Goal: Transaction & Acquisition: Purchase product/service

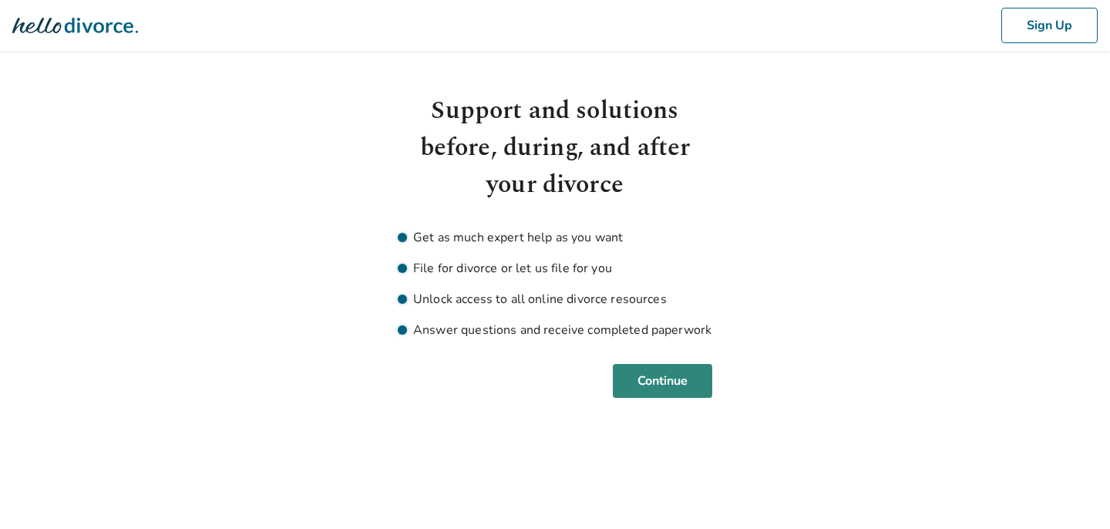
click at [670, 378] on button "Continue" at bounding box center [662, 381] width 99 height 34
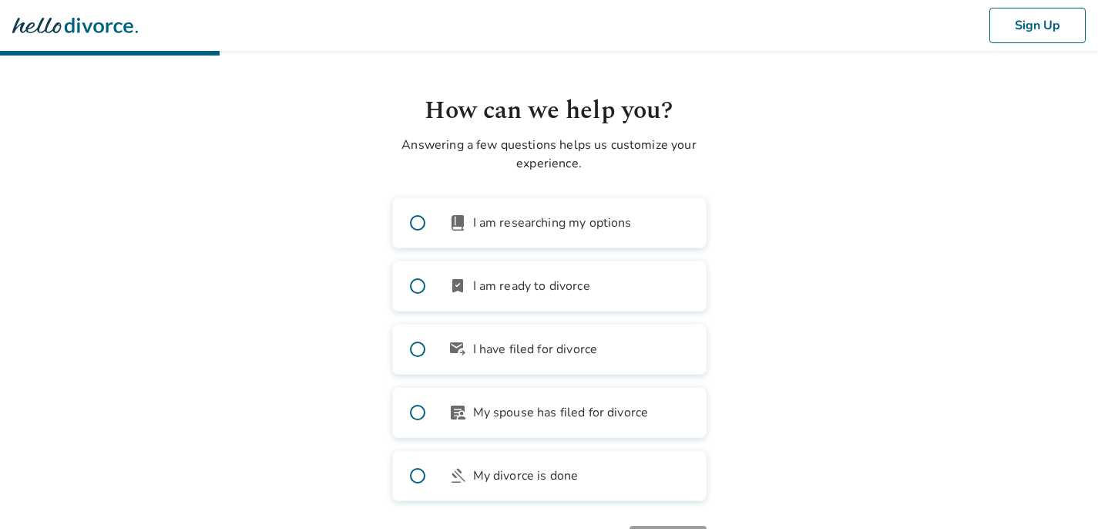
click at [604, 291] on label "bookmark_check I am ready to divorce" at bounding box center [549, 285] width 314 height 51
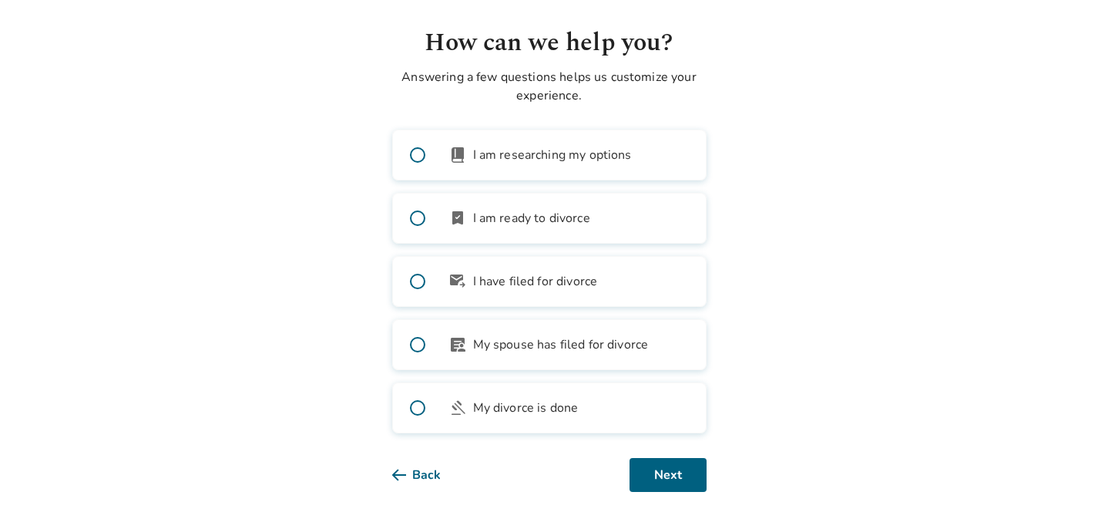
scroll to position [68, 0]
click at [652, 477] on button "Next" at bounding box center [668, 475] width 77 height 34
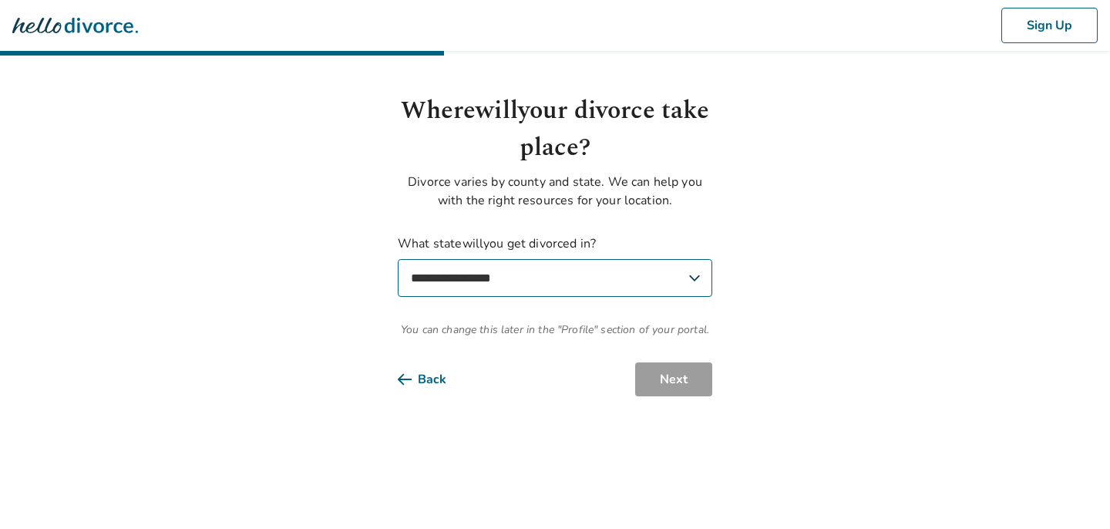
select select "**"
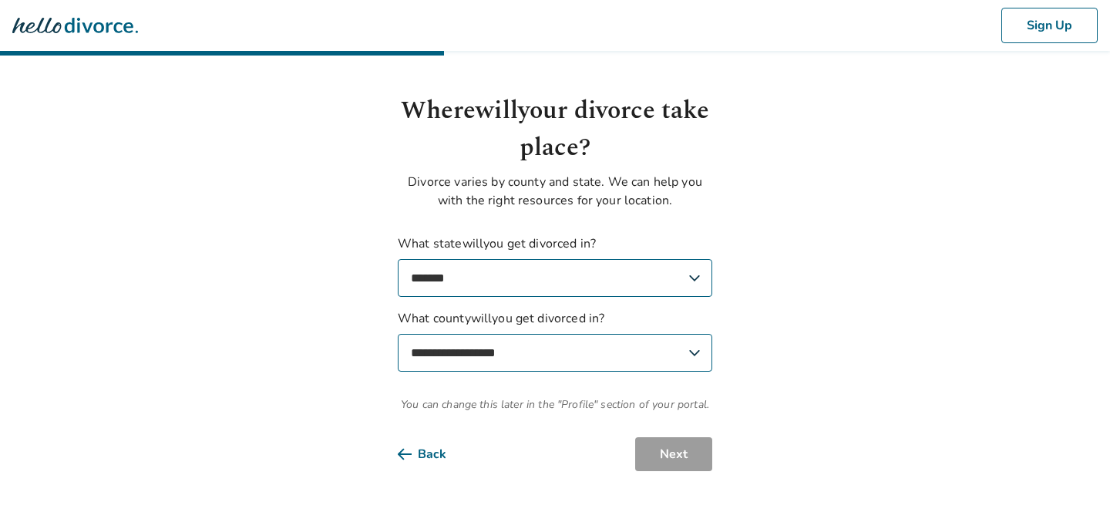
select select "*******"
click at [664, 450] on button "Next" at bounding box center [673, 454] width 77 height 34
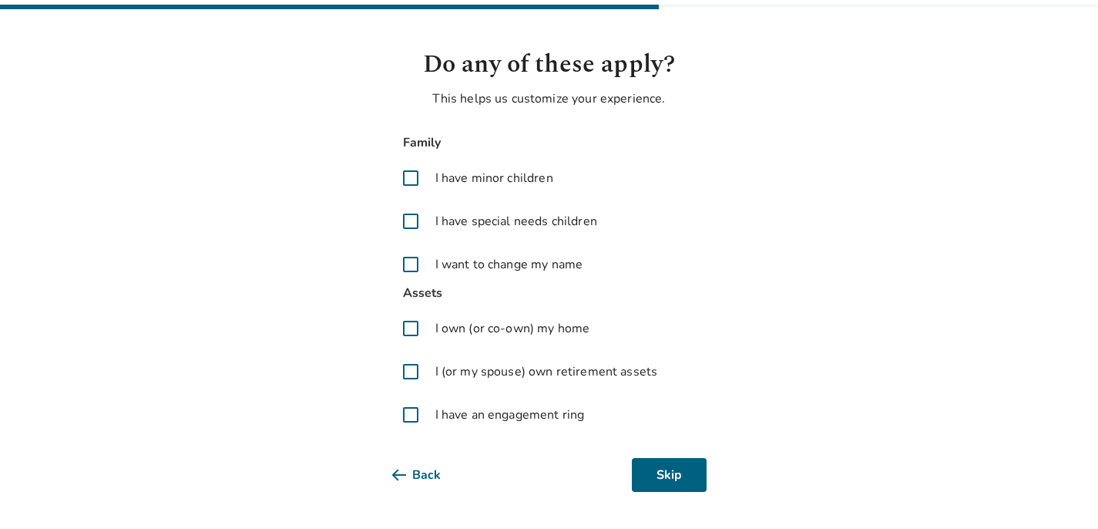
scroll to position [46, 0]
click at [412, 414] on span at bounding box center [410, 414] width 37 height 37
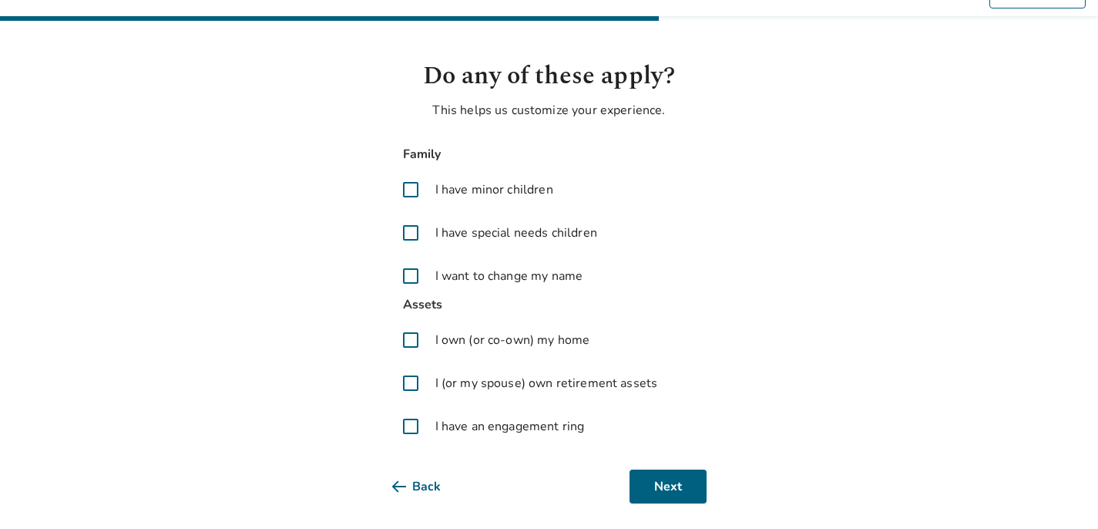
click at [410, 383] on span at bounding box center [410, 383] width 37 height 37
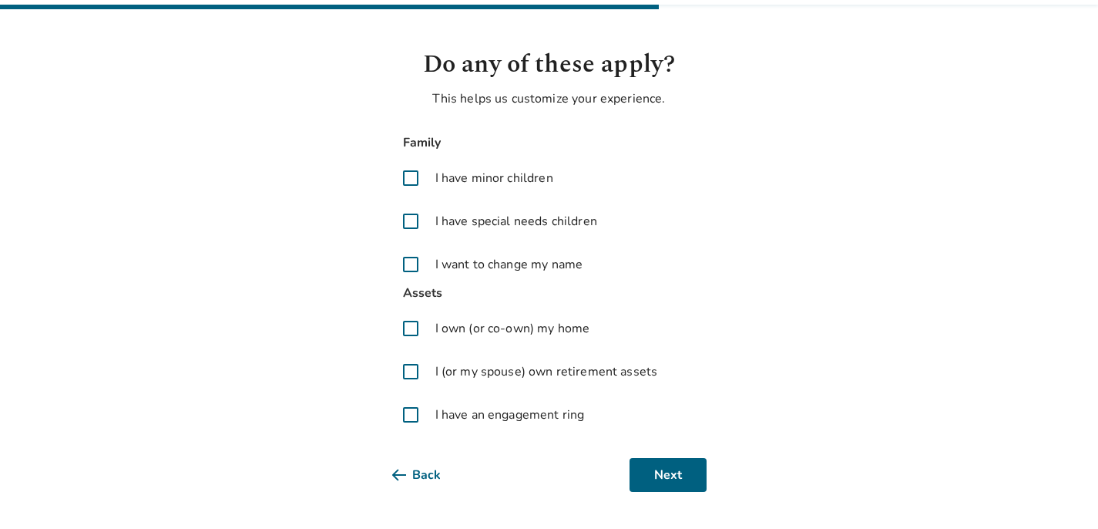
scroll to position [46, 0]
click at [411, 264] on span at bounding box center [410, 264] width 37 height 37
click at [657, 468] on button "Next" at bounding box center [668, 475] width 77 height 34
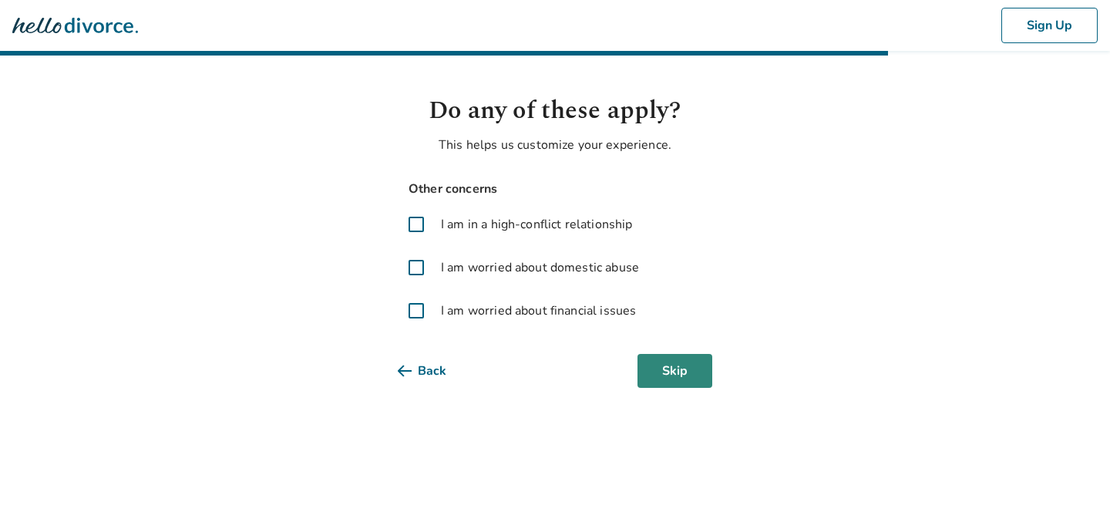
click at [671, 371] on button "Skip" at bounding box center [674, 371] width 75 height 34
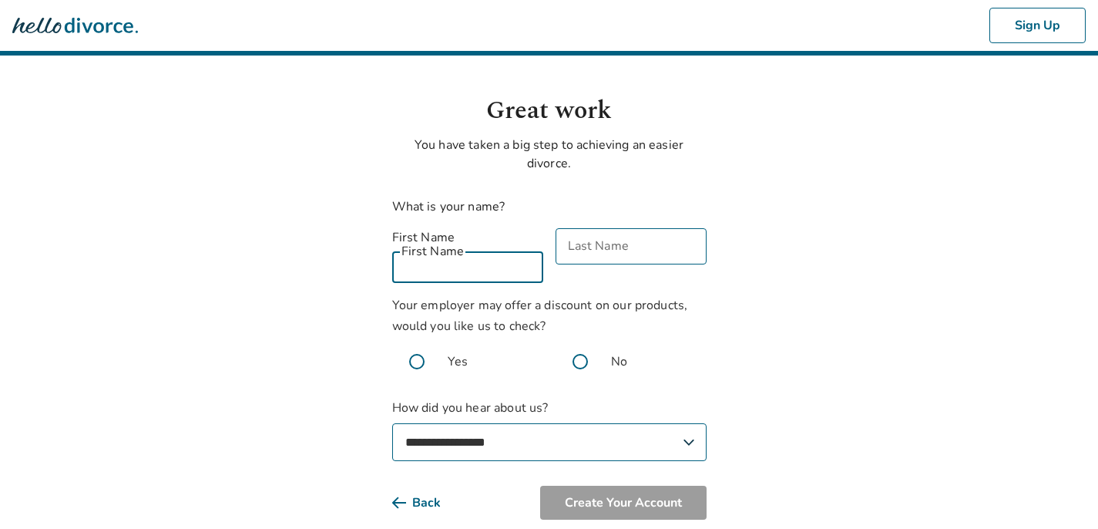
click at [479, 247] on input "First Name" at bounding box center [467, 265] width 151 height 36
type input "*****"
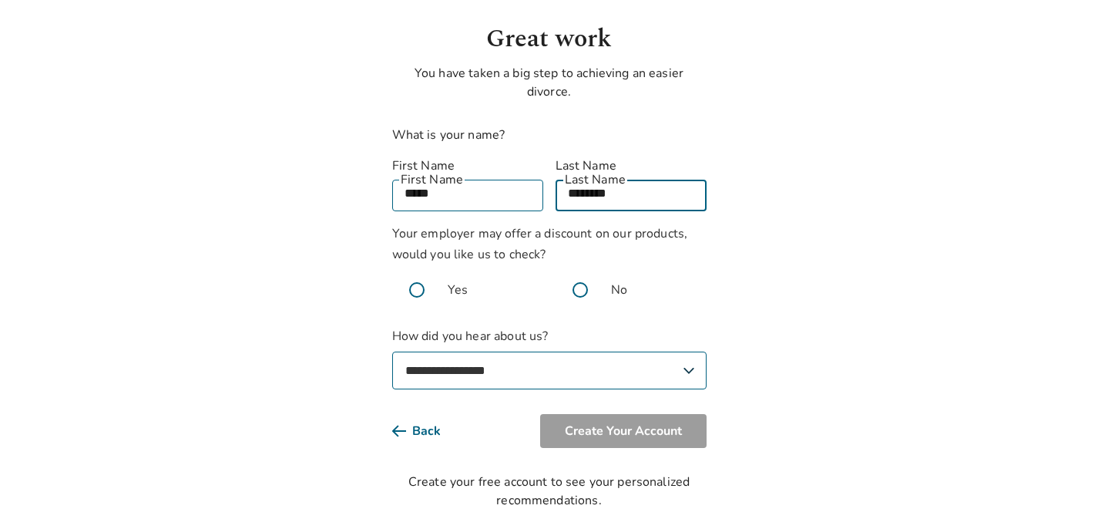
scroll to position [71, 0]
type input "********"
click at [572, 273] on span at bounding box center [580, 290] width 49 height 49
select select "**********"
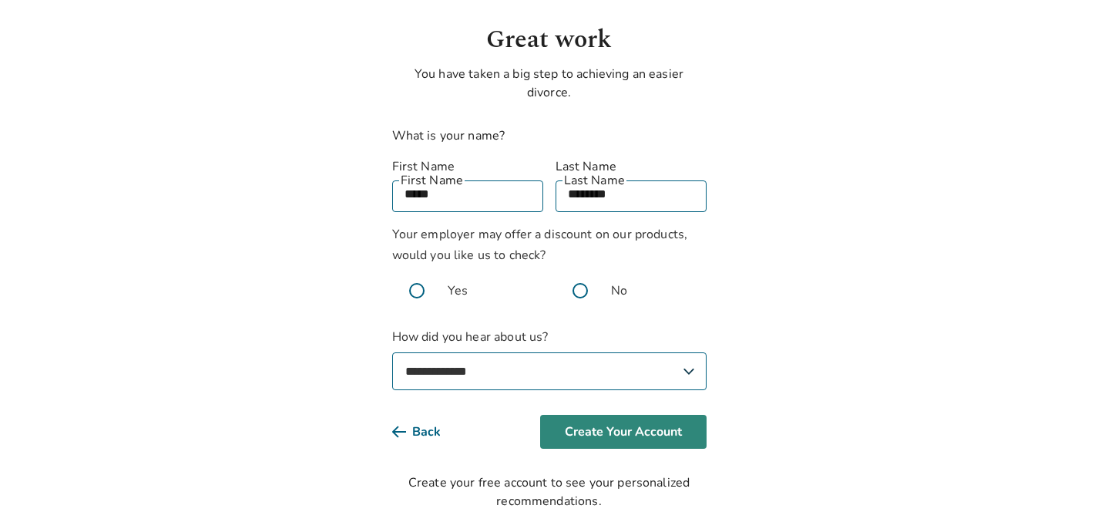
click at [601, 421] on button "Create Your Account" at bounding box center [623, 432] width 166 height 34
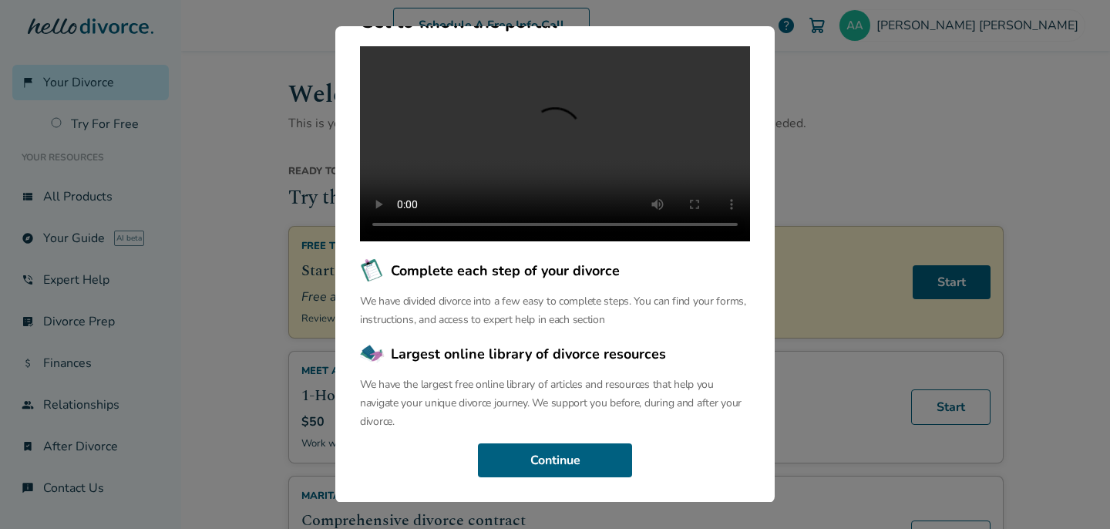
scroll to position [192, 0]
click at [581, 458] on button "Continue" at bounding box center [555, 460] width 154 height 34
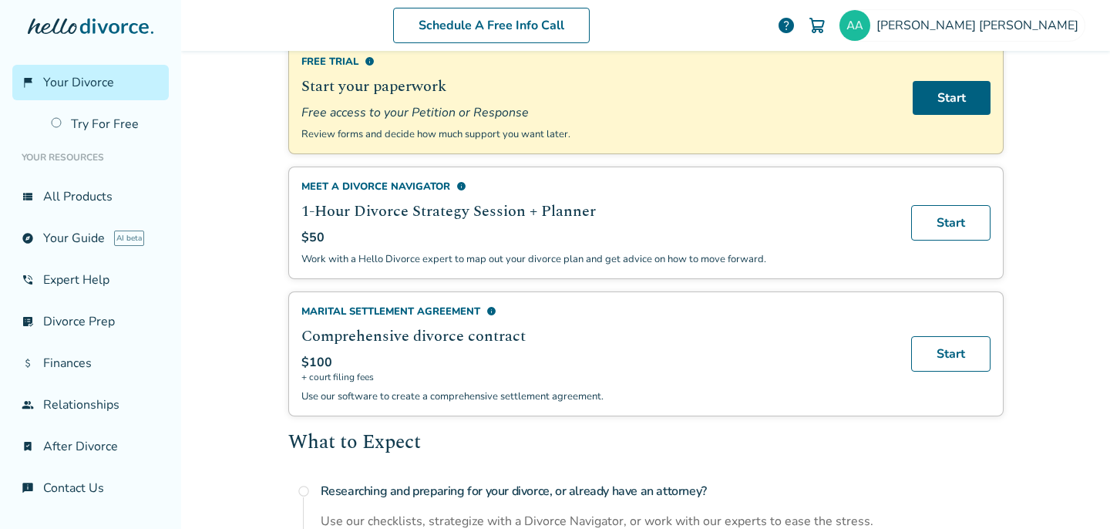
scroll to position [189, 0]
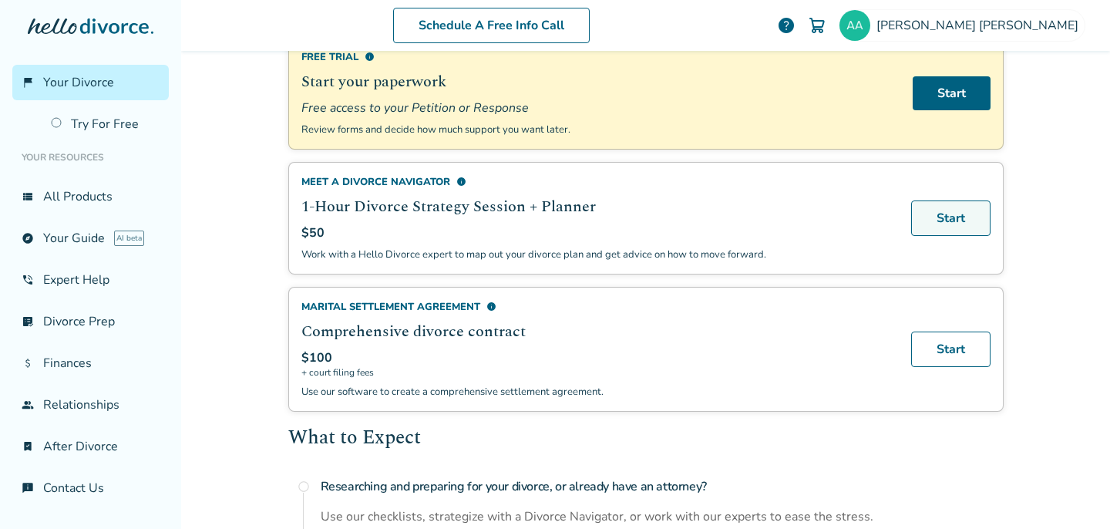
click at [920, 231] on link "Start" at bounding box center [950, 217] width 79 height 35
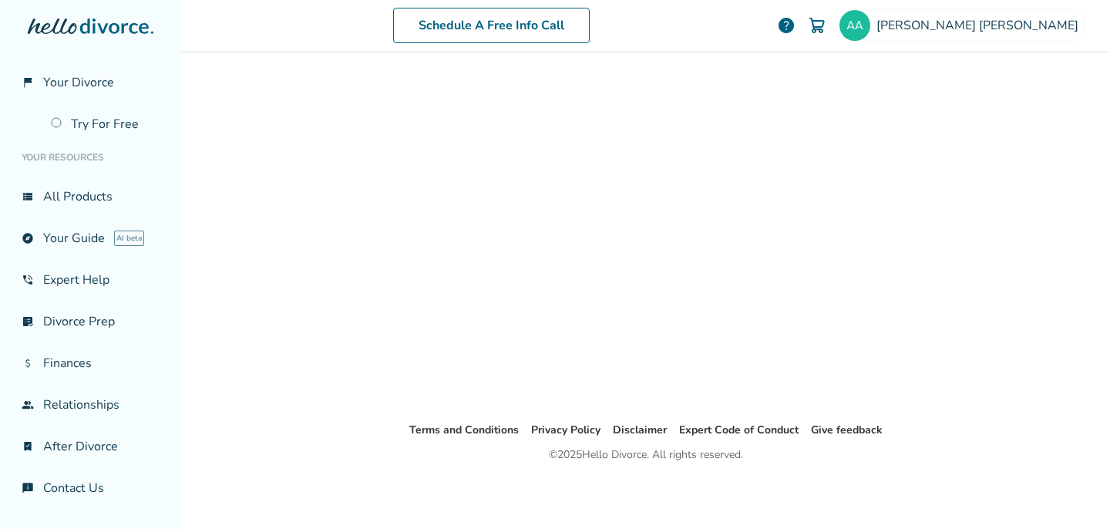
scroll to position [76, 0]
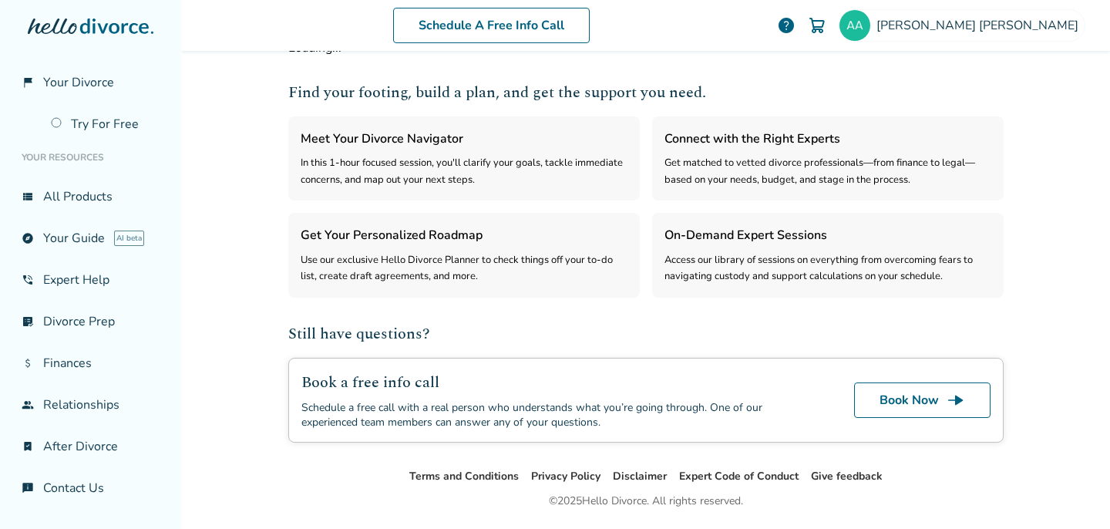
select select "***"
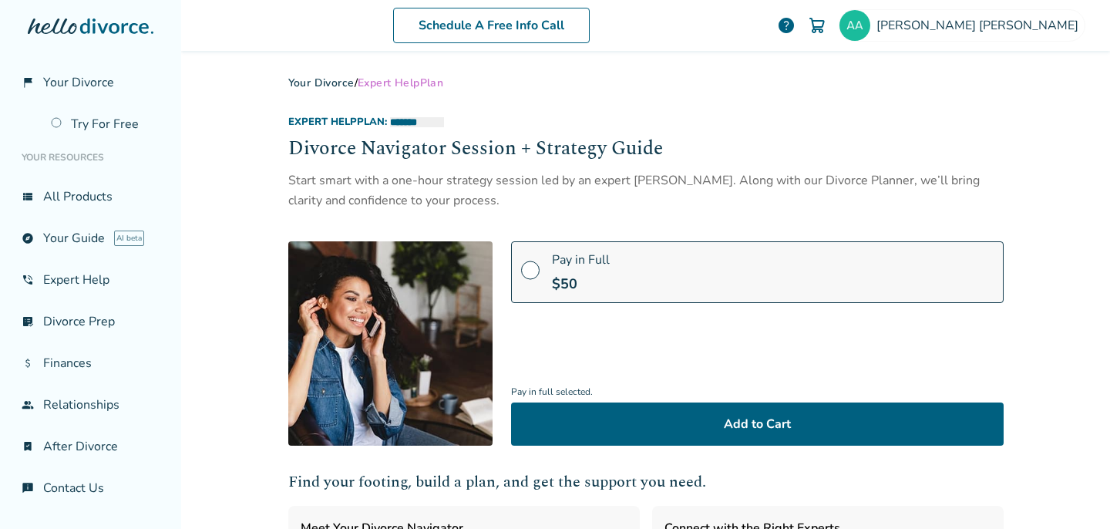
scroll to position [0, 0]
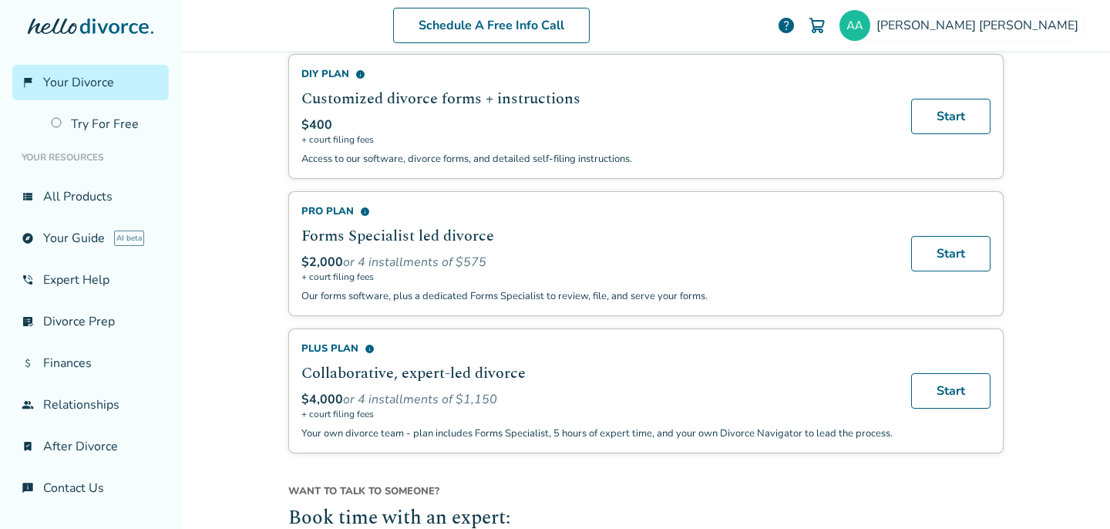
scroll to position [981, 0]
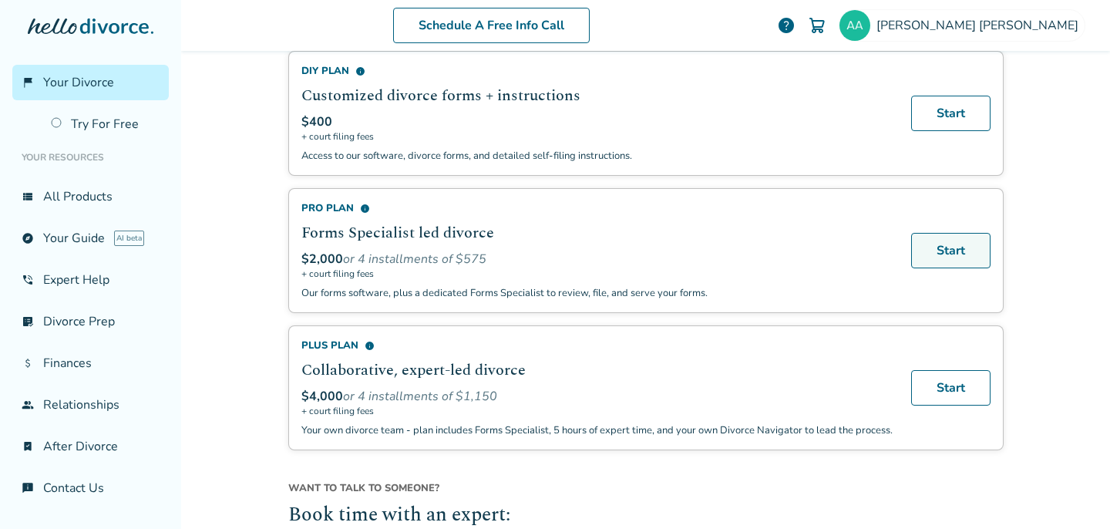
click at [939, 251] on link "Start" at bounding box center [950, 250] width 79 height 35
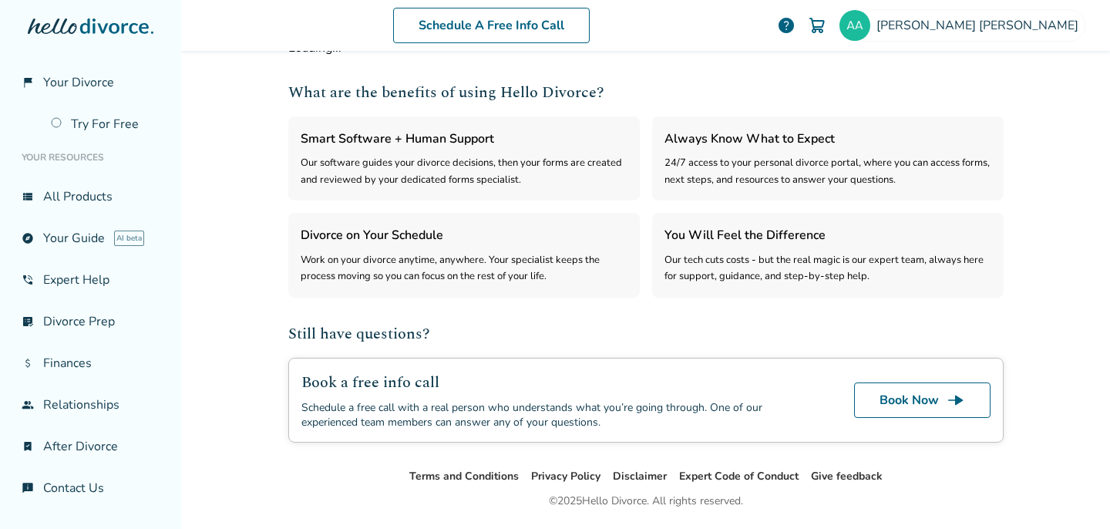
select select "***"
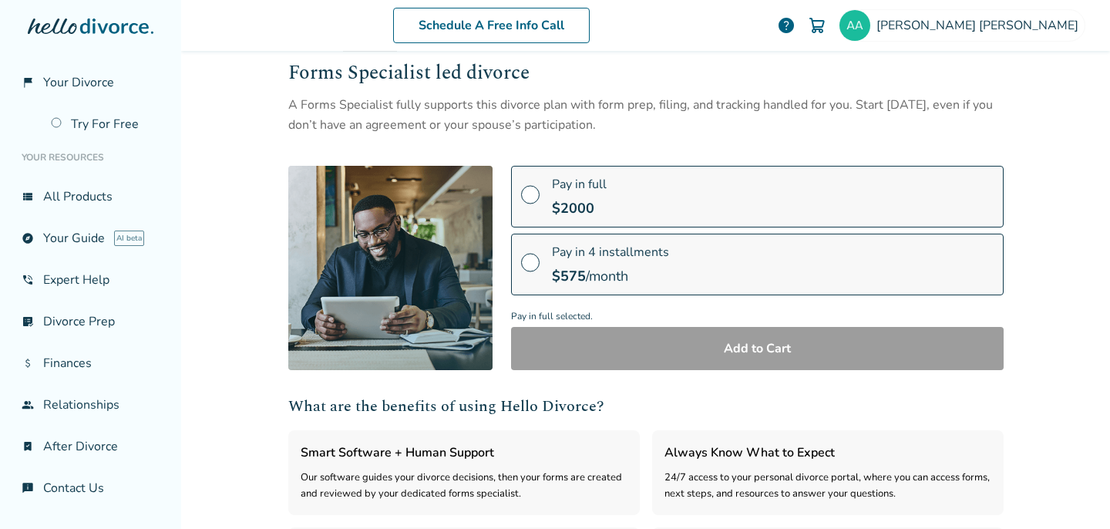
click at [604, 261] on div "Pay in 4 installments $ 575 /month" at bounding box center [610, 265] width 117 height 42
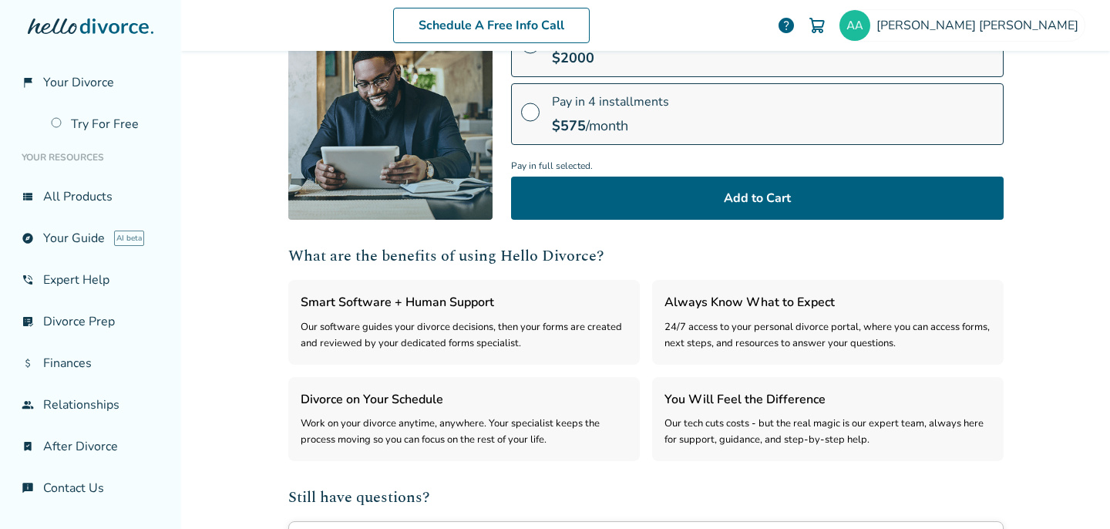
scroll to position [220, 0]
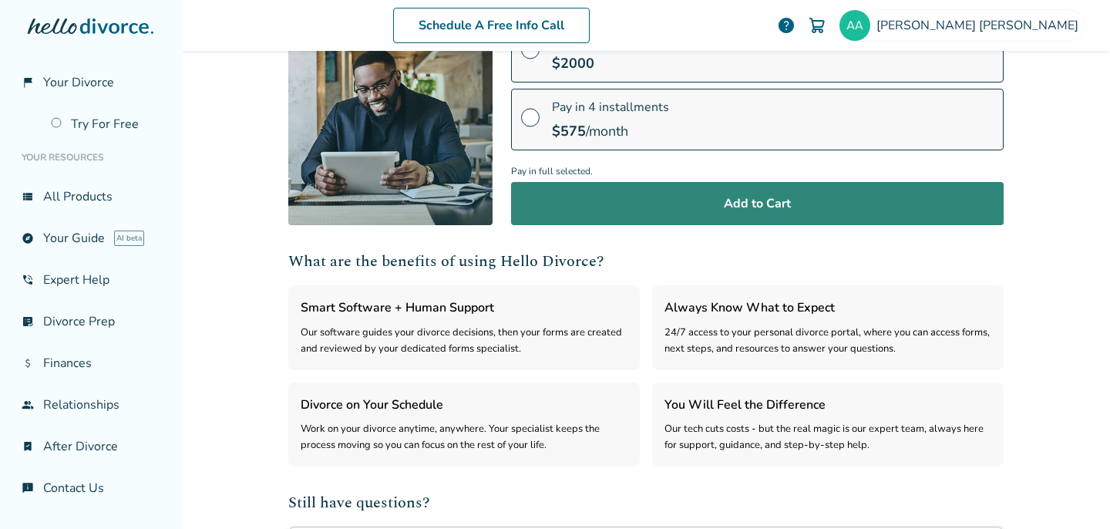
click at [711, 202] on button "Add to Cart" at bounding box center [757, 203] width 492 height 43
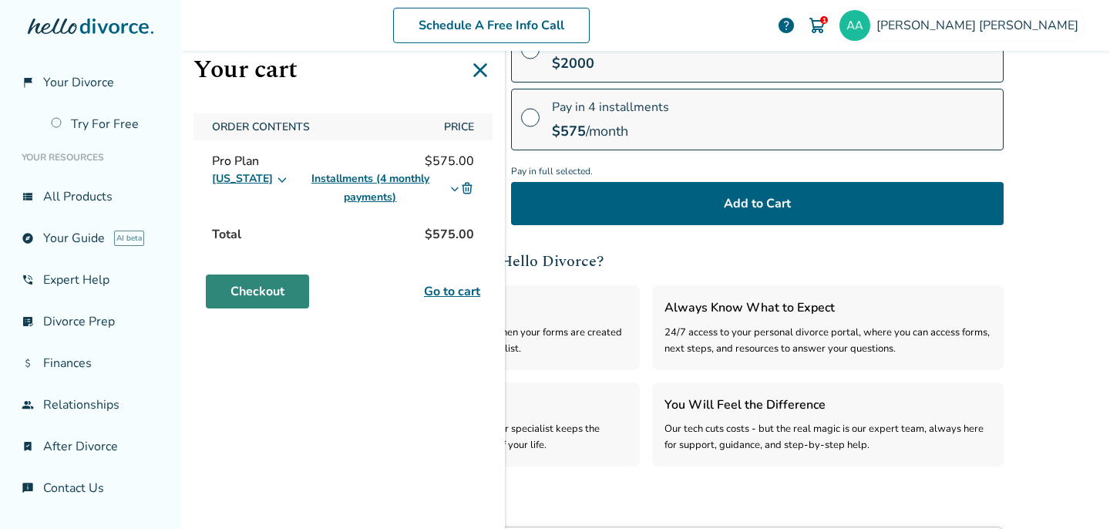
click at [284, 292] on link "Checkout" at bounding box center [257, 291] width 103 height 34
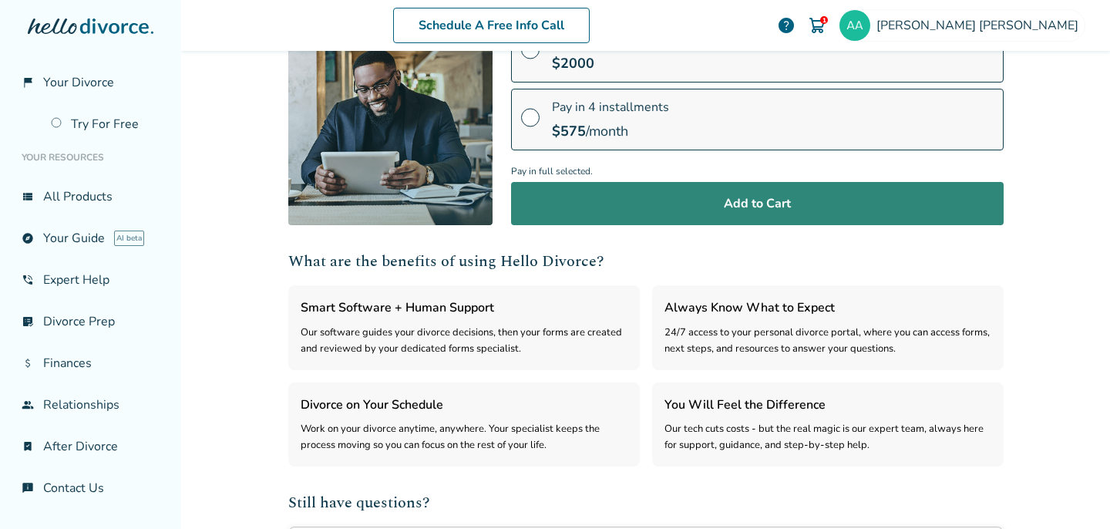
click at [653, 199] on button "Add to Cart" at bounding box center [757, 203] width 492 height 43
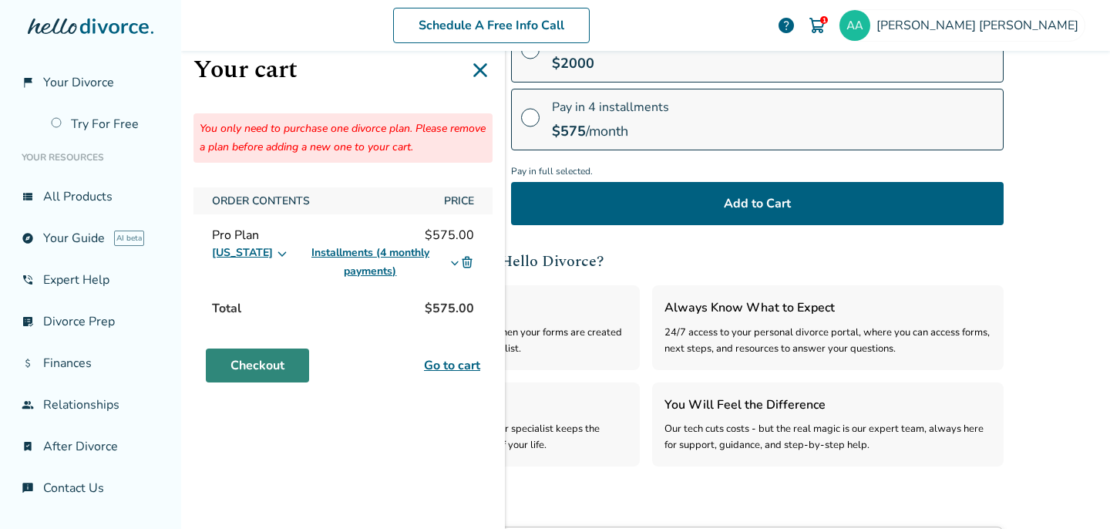
click at [275, 368] on link "Checkout" at bounding box center [257, 365] width 103 height 34
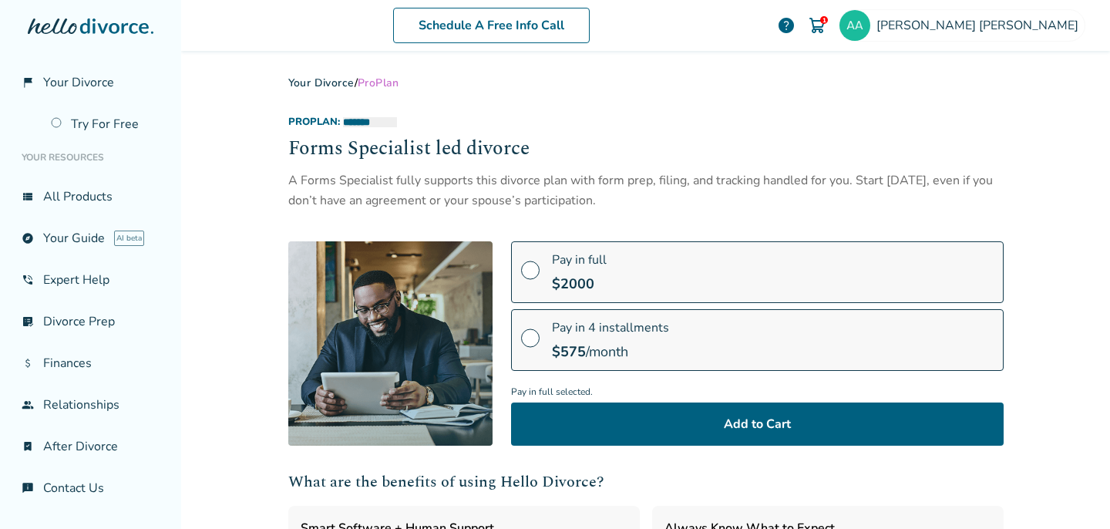
scroll to position [0, 0]
click at [586, 264] on span "Pay in full" at bounding box center [579, 259] width 55 height 17
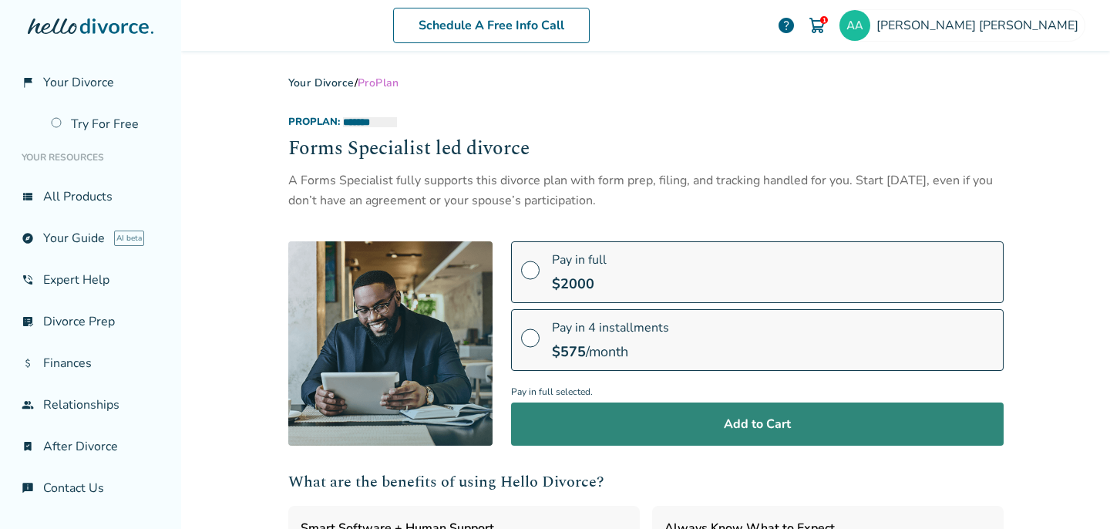
click at [669, 423] on button "Add to Cart" at bounding box center [757, 423] width 492 height 43
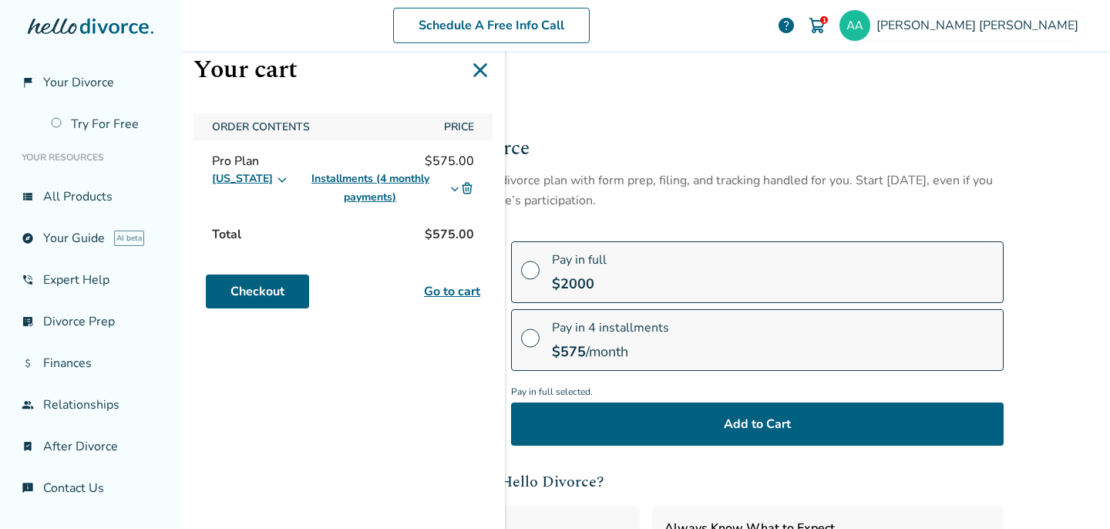
click at [464, 192] on img at bounding box center [467, 188] width 14 height 14
click at [466, 186] on img at bounding box center [467, 188] width 14 height 14
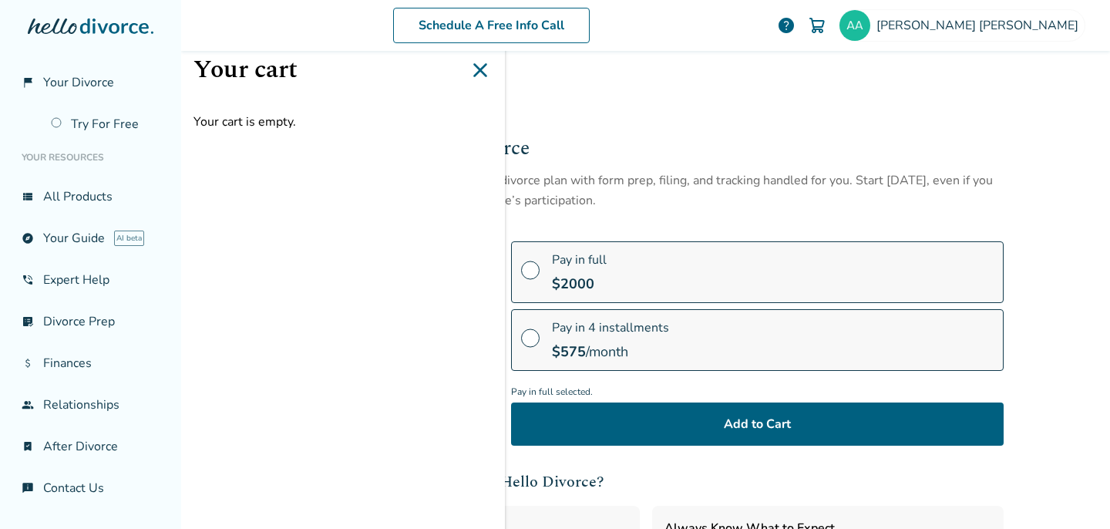
click at [475, 73] on icon at bounding box center [480, 70] width 25 height 25
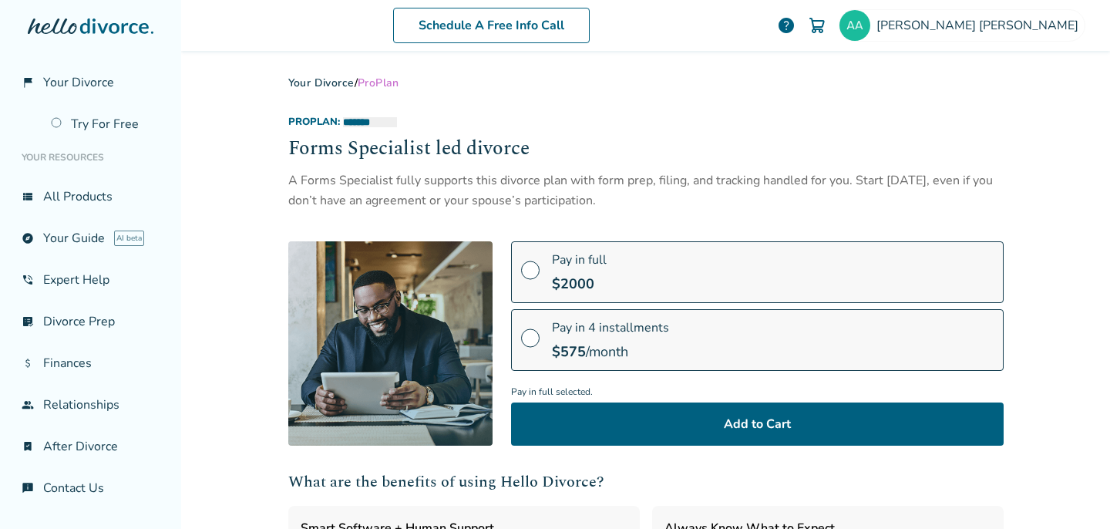
click at [568, 338] on div "Pay in 4 installments $ 575 /month" at bounding box center [610, 340] width 117 height 42
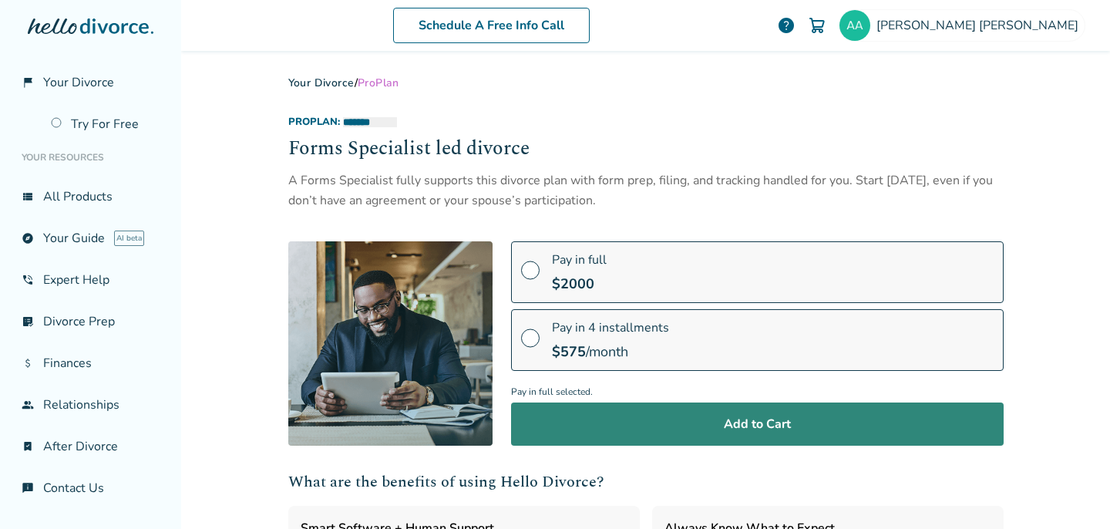
click at [586, 418] on button "Add to Cart" at bounding box center [757, 423] width 492 height 43
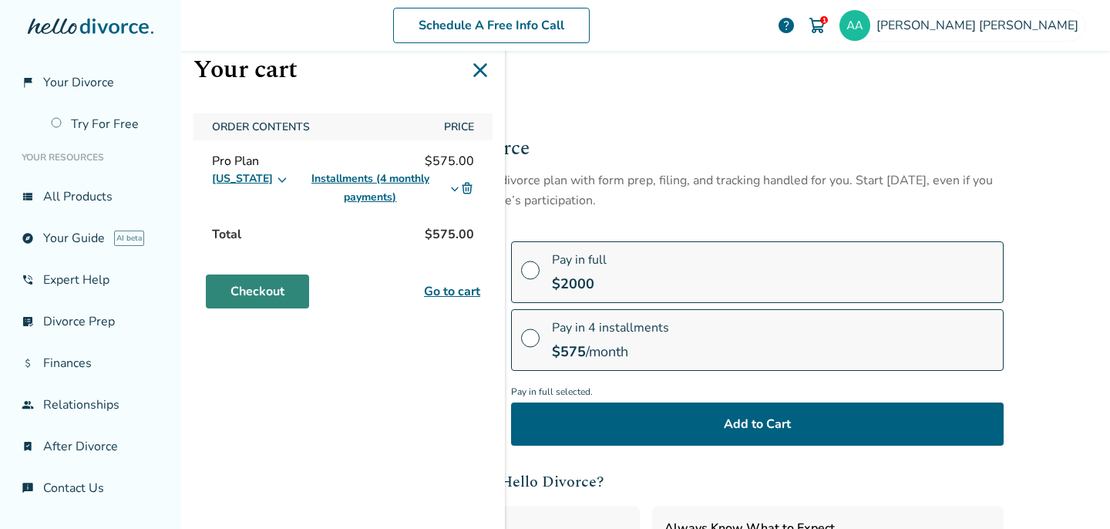
click at [268, 287] on link "Checkout" at bounding box center [257, 291] width 103 height 34
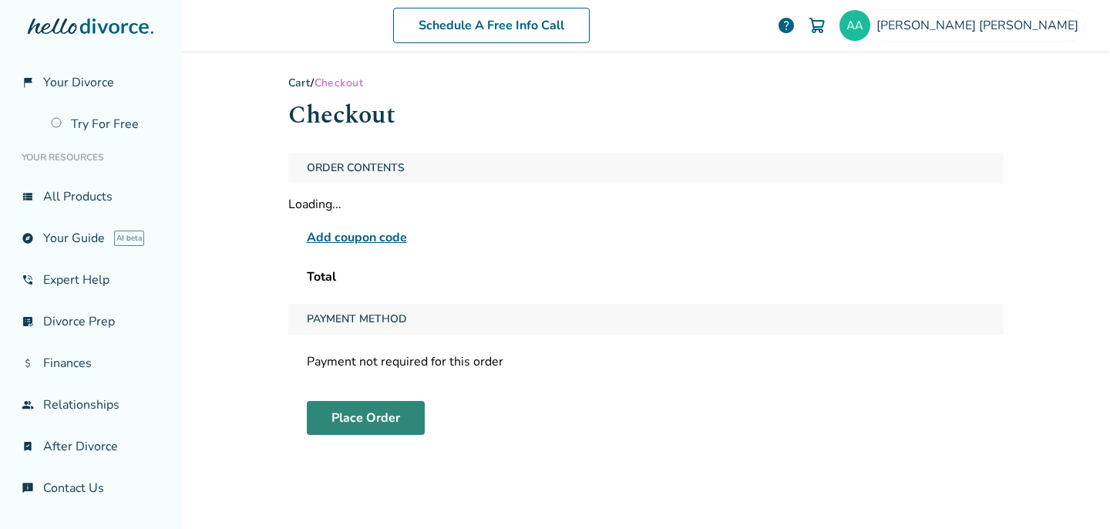
click at [375, 414] on button "Place Order" at bounding box center [366, 418] width 118 height 34
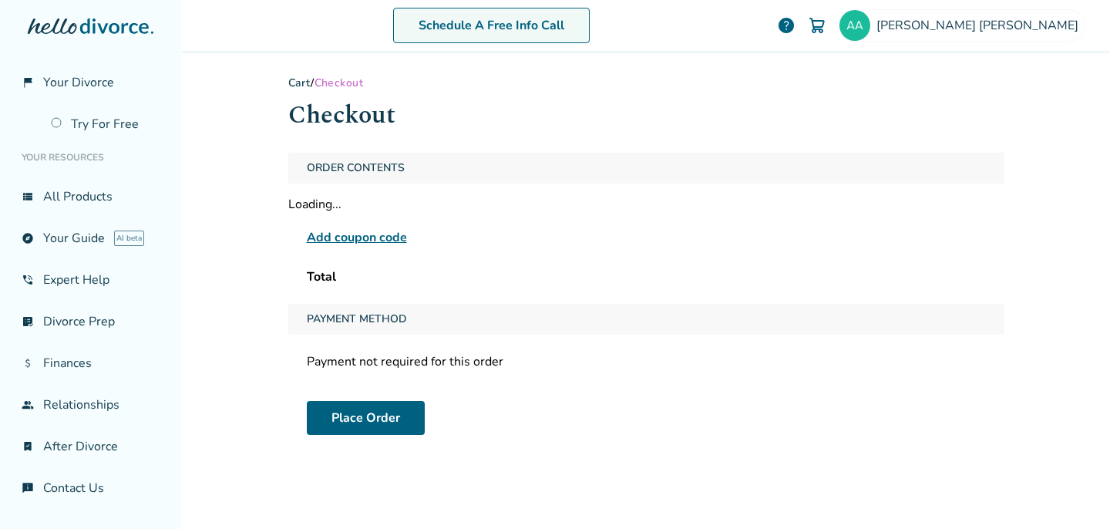
click at [522, 31] on link "Schedule A Free Info Call" at bounding box center [491, 25] width 197 height 35
